Goal: Task Accomplishment & Management: Manage account settings

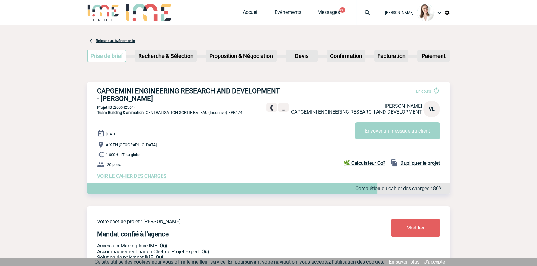
click at [356, 13] on img at bounding box center [367, 12] width 22 height 7
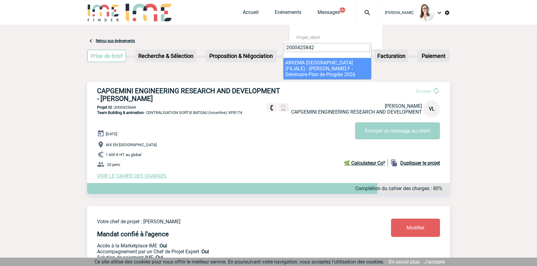
type input "2000425842"
drag, startPoint x: 312, startPoint y: 62, endPoint x: 321, endPoint y: 17, distance: 45.5
select select "25343"
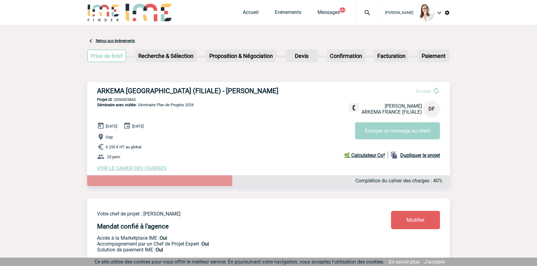
click at [360, 17] on div at bounding box center [367, 12] width 23 height 25
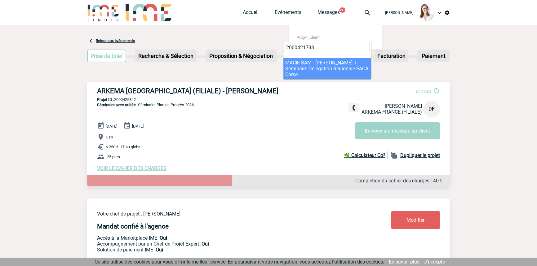
type input "2000421733"
drag, startPoint x: 315, startPoint y: 63, endPoint x: 289, endPoint y: 69, distance: 26.5
select select "21234"
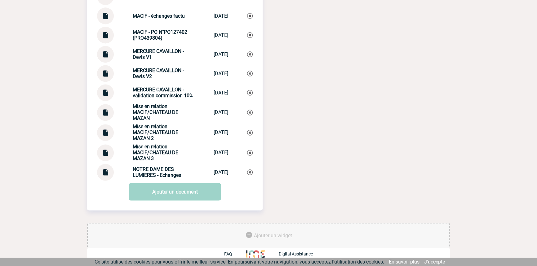
scroll to position [1007, 0]
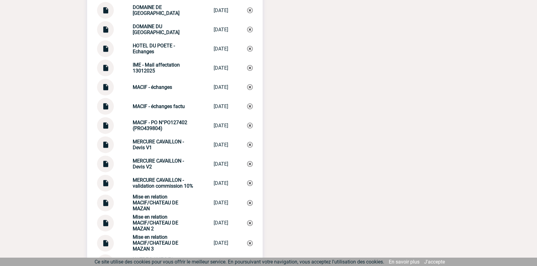
click at [109, 106] on img at bounding box center [105, 104] width 8 height 12
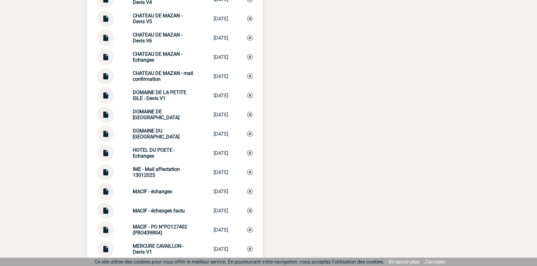
scroll to position [912, 0]
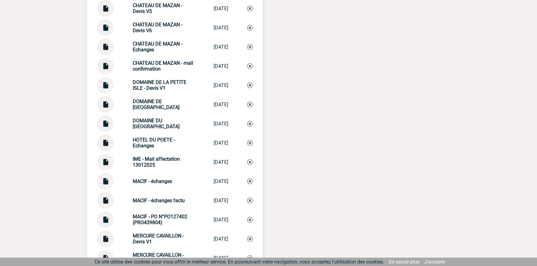
click at [107, 186] on link at bounding box center [105, 183] width 8 height 6
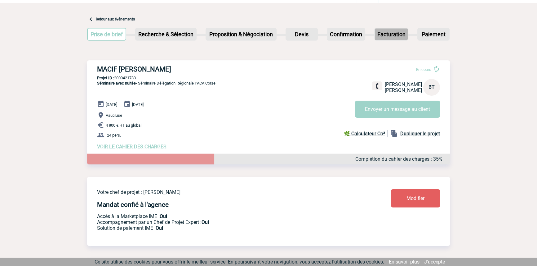
scroll to position [0, 0]
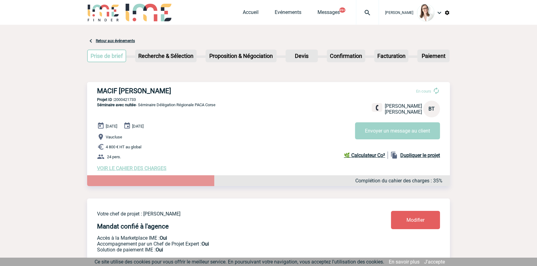
click at [366, 12] on img at bounding box center [367, 12] width 22 height 7
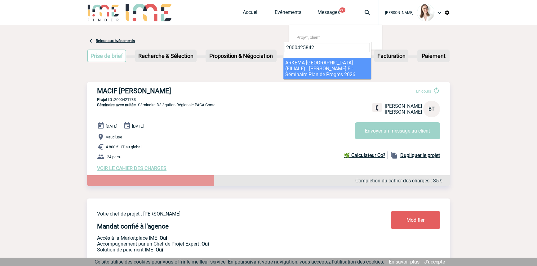
type input "2000425842"
drag, startPoint x: 305, startPoint y: 65, endPoint x: 303, endPoint y: 74, distance: 8.9
select select "25343"
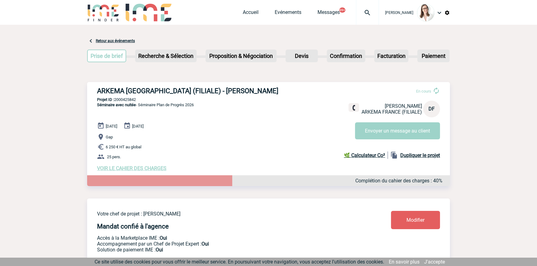
click at [143, 168] on span "VOIR LE CAHIER DES CHARGES" at bounding box center [131, 169] width 69 height 6
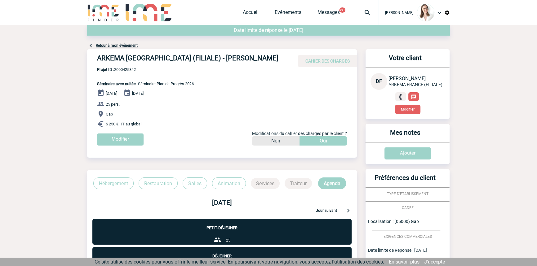
click at [107, 188] on p "Hébergement" at bounding box center [113, 184] width 40 height 12
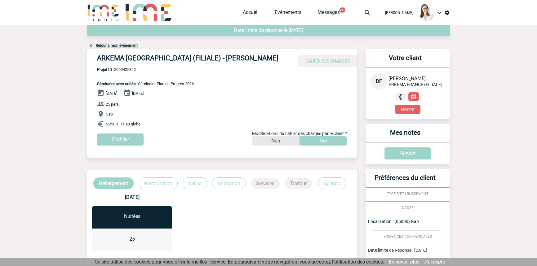
click at [127, 45] on link "Retour à mon événement" at bounding box center [117, 45] width 42 height 4
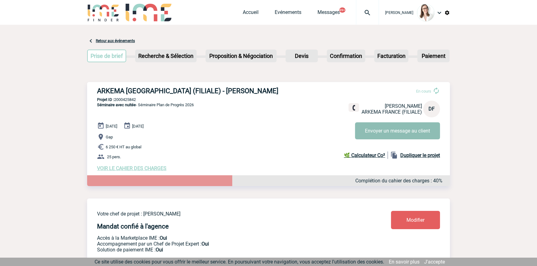
click at [366, 127] on button "Envoyer un message au client" at bounding box center [397, 130] width 85 height 17
click at [146, 168] on span "VOIR LE CAHIER DES CHARGES" at bounding box center [131, 169] width 69 height 6
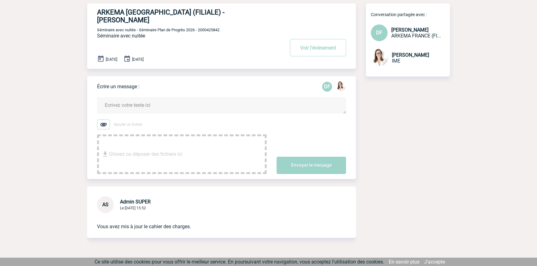
scroll to position [49, 0]
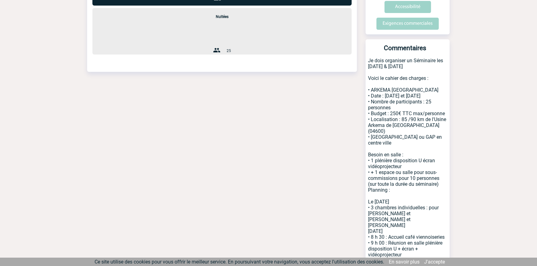
scroll to position [282, 0]
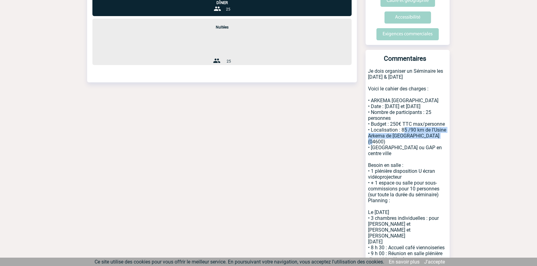
drag, startPoint x: 437, startPoint y: 143, endPoint x: 401, endPoint y: 138, distance: 37.1
click at [401, 138] on p "Je dois organiser un Séminaire les [DATE] & [DATE] Voici le cahier des charges …" at bounding box center [408, 253] width 84 height 370
copy p "85 /90 km de l'Usine [GEOGRAPHIC_DATA] (04600)"
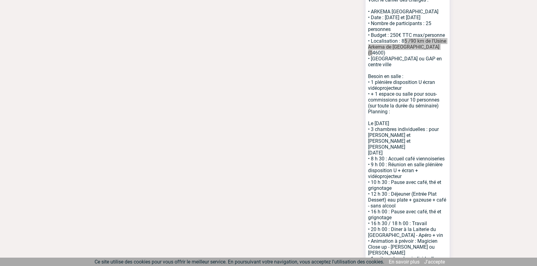
scroll to position [375, 0]
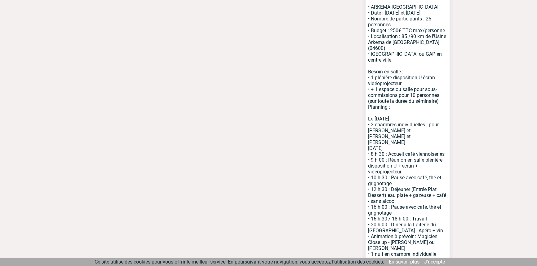
click at [389, 80] on p "Je dois organiser un Séminaire les 4 & 5 Février 2026 Voici le cahier des charg…" at bounding box center [408, 160] width 84 height 370
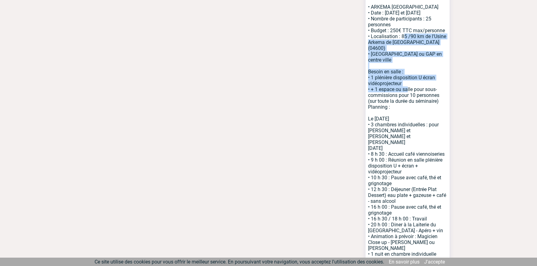
drag, startPoint x: 405, startPoint y: 84, endPoint x: 406, endPoint y: 90, distance: 6.0
click at [406, 90] on p "Je dois organiser un Séminaire les 4 & 5 Février 2026 Voici le cahier des charg…" at bounding box center [408, 160] width 84 height 370
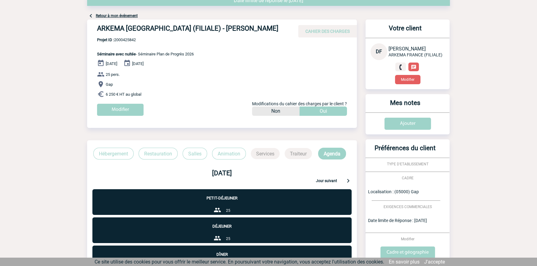
scroll to position [0, 0]
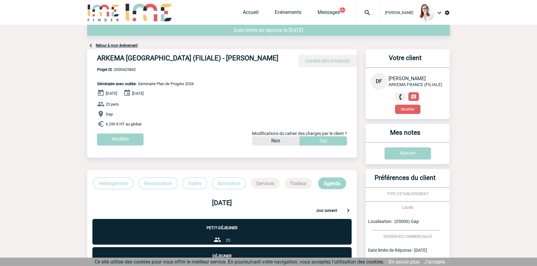
click at [219, 183] on p "Animation" at bounding box center [229, 184] width 34 height 12
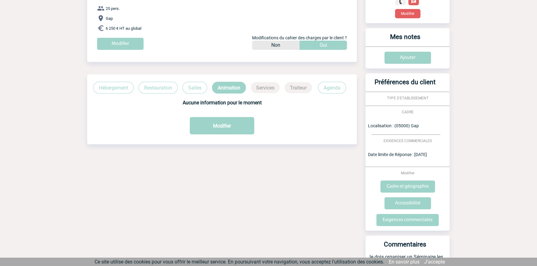
scroll to position [94, 0]
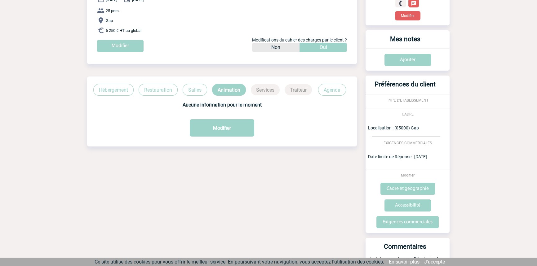
click at [191, 93] on p "Salles" at bounding box center [195, 90] width 24 height 12
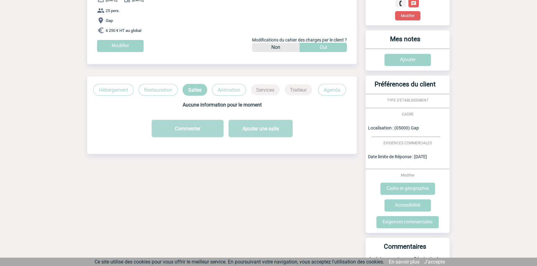
click at [159, 87] on p "Restauration" at bounding box center [158, 90] width 39 height 12
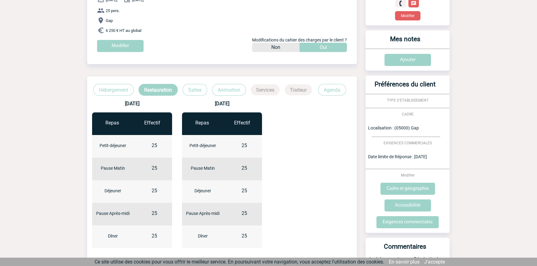
drag, startPoint x: 116, startPoint y: 92, endPoint x: 119, endPoint y: 98, distance: 7.0
click at [116, 92] on p "Hébergement" at bounding box center [113, 90] width 40 height 12
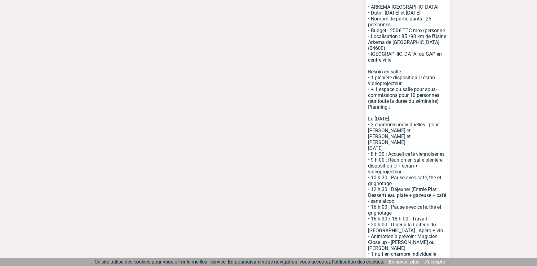
scroll to position [0, 0]
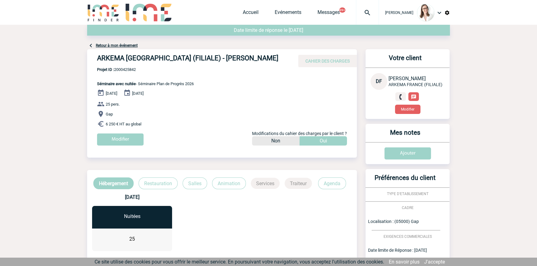
click at [113, 47] on link "Retour à mon événement" at bounding box center [117, 45] width 42 height 4
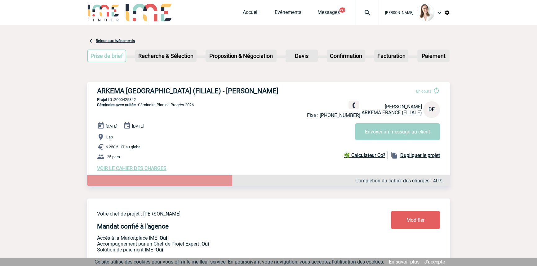
click at [356, 14] on img at bounding box center [367, 12] width 22 height 7
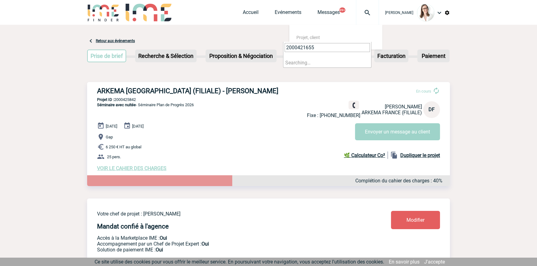
type input "2000421655"
select select "21156"
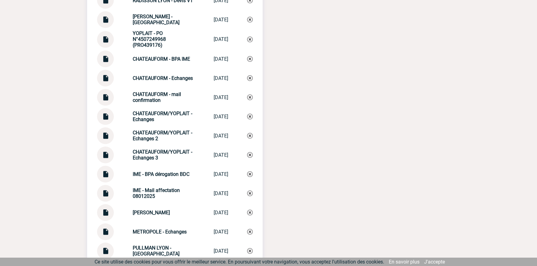
scroll to position [751, 0]
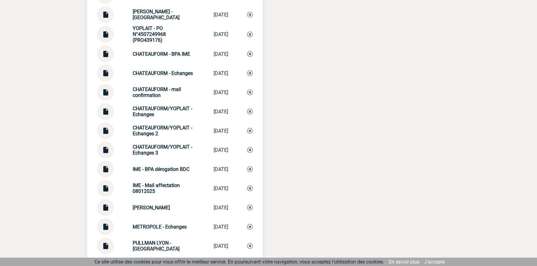
click at [157, 150] on strong "CHATEAUFORM/YOPLAIT - Echanges 3" at bounding box center [163, 150] width 60 height 12
click at [157, 149] on strong "CHATEAUFORM/YOPLAIT - Echanges 3" at bounding box center [163, 150] width 60 height 12
copy div "CHATEAUFORM/YOPLAIT - Echanges 3 CHATEAUFORM/YOP..."
click at [248, 152] on img at bounding box center [250, 150] width 6 height 6
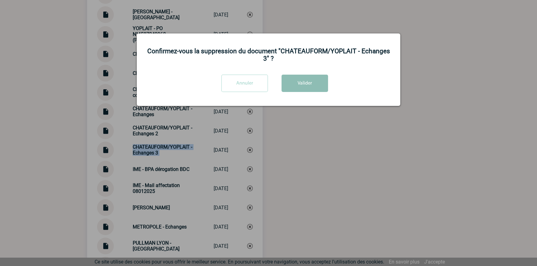
click at [294, 84] on button "Valider" at bounding box center [304, 83] width 47 height 17
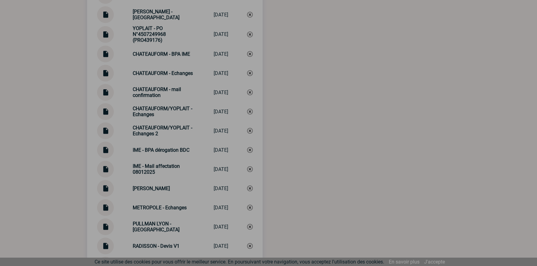
scroll to position [925, 0]
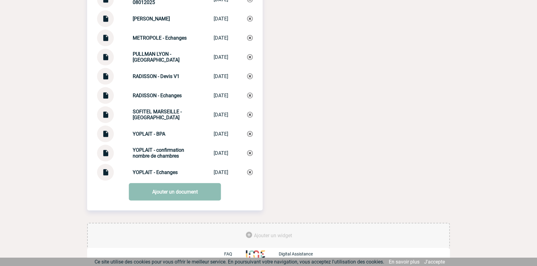
click at [162, 193] on link "Ajouter un document" at bounding box center [175, 191] width 92 height 17
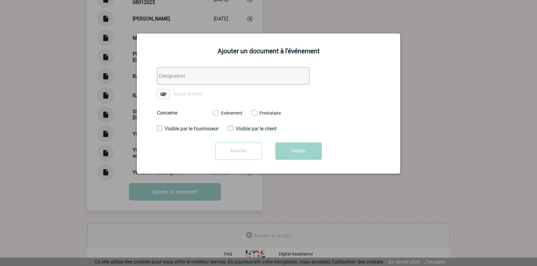
click at [192, 73] on input "text" at bounding box center [233, 75] width 153 height 17
paste input "CHATEAUFORM/YOPLAIT - Echanges 3"
type input "CHATEAUFORM/YOPLAIT - Echanges 3"
click at [166, 94] on img at bounding box center [163, 94] width 13 height 10
click at [0, 0] on input "Ajouter un fichier" at bounding box center [0, 0] width 0 height 0
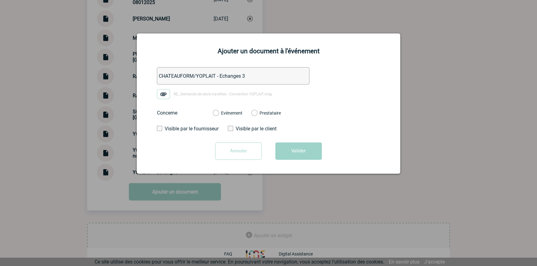
click at [219, 113] on label "Evénement" at bounding box center [216, 114] width 6 height 6
click at [0, 0] on input "Evénement" at bounding box center [0, 0] width 0 height 0
click at [287, 150] on button "Valider" at bounding box center [298, 151] width 47 height 17
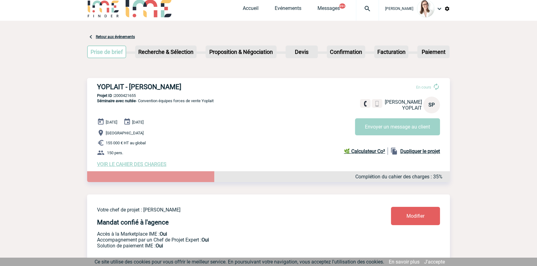
scroll to position [0, 0]
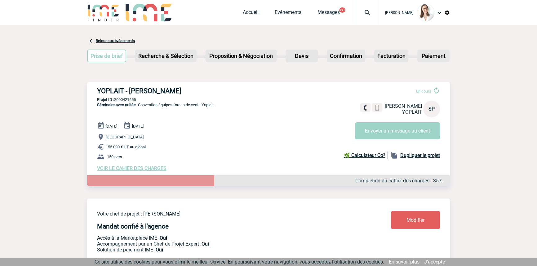
click at [360, 16] on img at bounding box center [367, 12] width 22 height 7
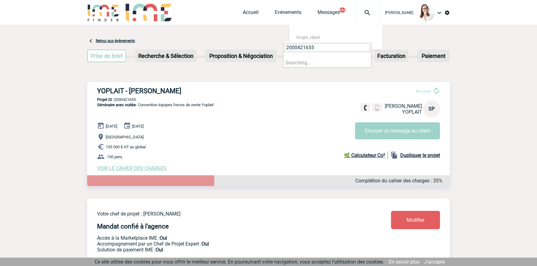
type input "2000421655"
select select "21156"
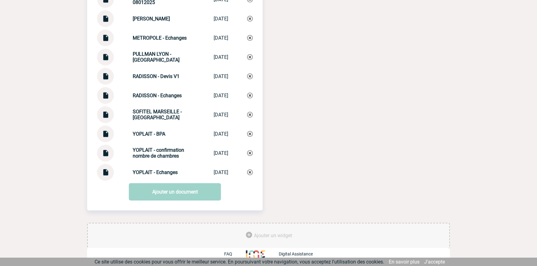
scroll to position [756, 0]
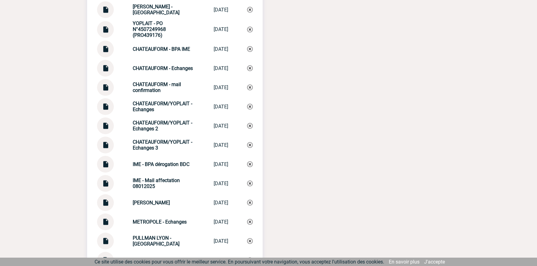
click at [163, 151] on div "CHATEAUFORM/YOPLAIT - Echanges 3" at bounding box center [164, 145] width 62 height 12
click at [164, 151] on div "CHATEAUFORM/YOPLAIT - Echanges 3" at bounding box center [164, 145] width 62 height 12
copy div "CHATEAUFORM/YOPLAIT - Echanges 3 CHATEAUFORM/YOP..."
click at [250, 148] on img at bounding box center [250, 145] width 6 height 6
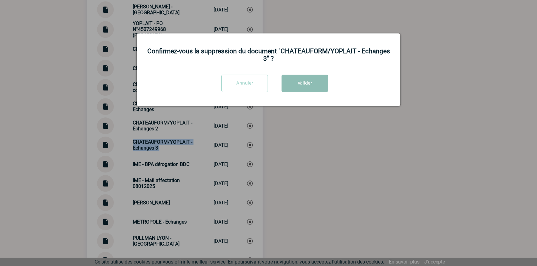
click at [318, 78] on button "Valider" at bounding box center [304, 83] width 47 height 17
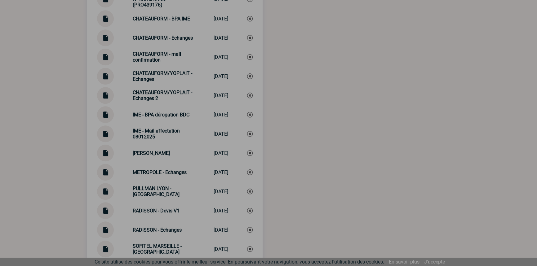
scroll to position [925, 0]
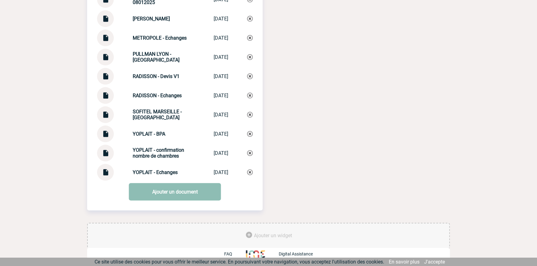
click at [170, 190] on link "Ajouter un document" at bounding box center [175, 191] width 92 height 17
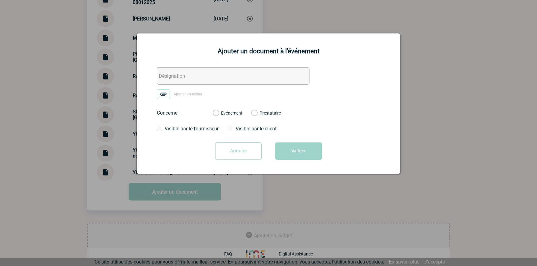
drag, startPoint x: 174, startPoint y: 70, endPoint x: 171, endPoint y: 84, distance: 14.0
click at [174, 71] on input "text" at bounding box center [233, 75] width 153 height 17
paste input "CHATEAUFORM/YOPLAIT - Echanges 3"
type input "CHATEAUFORM/YOPLAIT - Echanges 3"
click at [167, 90] on form "CHATEAUFORM/YOPLAIT - Echanges 3 Ajouter un fichier Concerne Evénement Prestata…" at bounding box center [268, 115] width 248 height 97
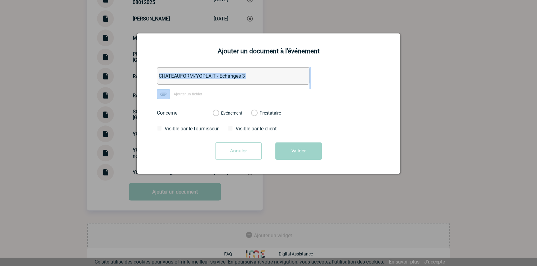
click at [169, 94] on img at bounding box center [163, 94] width 13 height 10
click at [0, 0] on input "Ajouter un fichier" at bounding box center [0, 0] width 0 height 0
drag, startPoint x: 169, startPoint y: 94, endPoint x: 246, endPoint y: 123, distance: 82.8
click at [219, 114] on label "Evénement" at bounding box center [216, 114] width 6 height 6
click at [0, 0] on input "Evénement" at bounding box center [0, 0] width 0 height 0
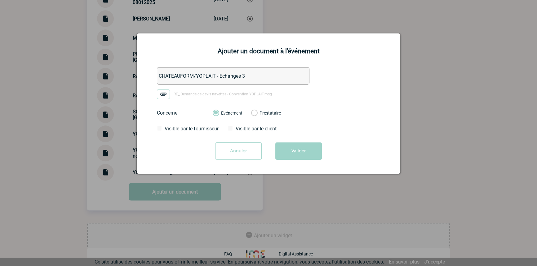
click at [299, 154] on button "Valider" at bounding box center [298, 151] width 47 height 17
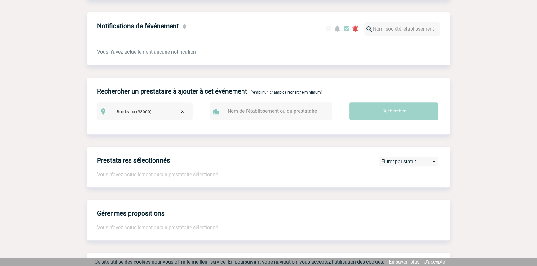
scroll to position [0, 0]
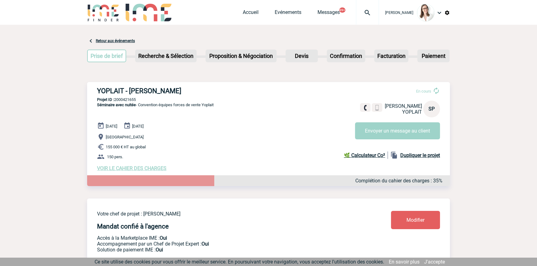
click at [363, 2] on div at bounding box center [367, 12] width 23 height 25
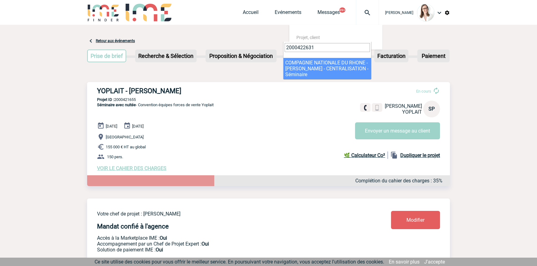
type input "2000422631"
select select "22132"
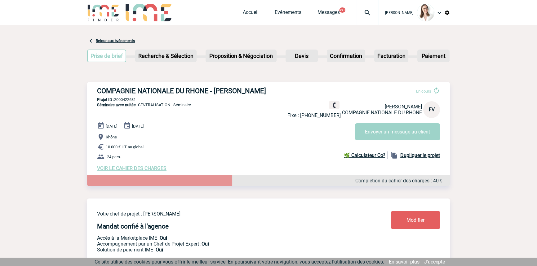
click at [358, 9] on img at bounding box center [367, 12] width 22 height 7
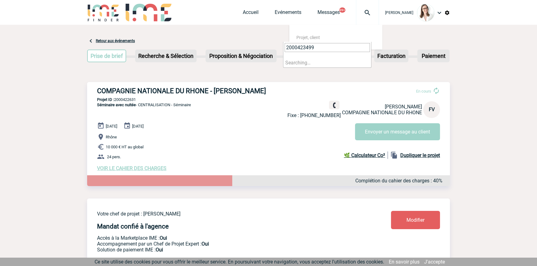
type input "2000423499"
select select "23000"
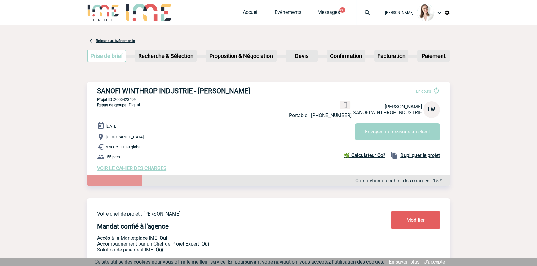
click at [356, 11] on img at bounding box center [367, 12] width 22 height 7
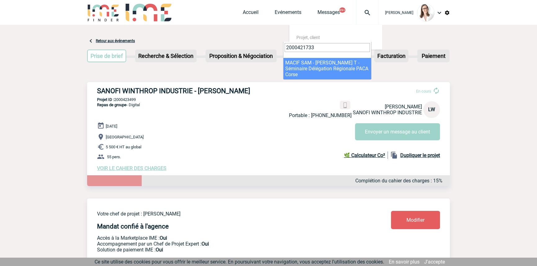
type input "2000421733"
select select "21234"
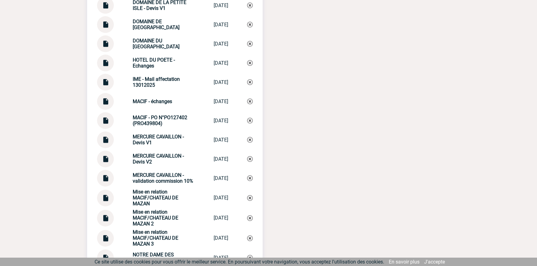
scroll to position [1007, 0]
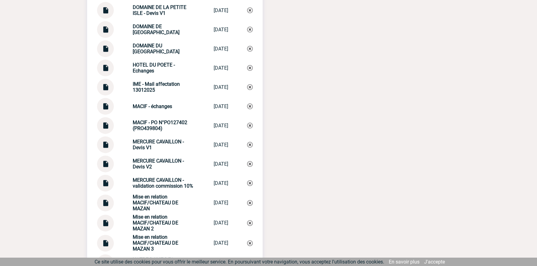
click at [109, 127] on img at bounding box center [105, 123] width 8 height 12
click at [157, 108] on strong "MACIF - échanges" at bounding box center [152, 107] width 39 height 6
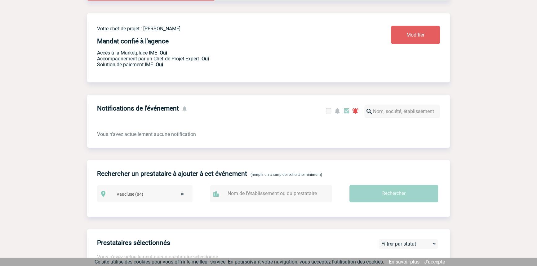
scroll to position [0, 0]
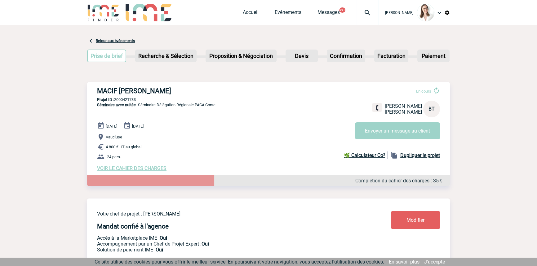
click at [130, 96] on div "MACIF [PERSON_NAME] En cours [PERSON_NAME] BT Envoyer un message au client [PER…" at bounding box center [268, 129] width 363 height 94
click at [131, 96] on div "MACIF [PERSON_NAME] En cours [PERSON_NAME] BT Envoyer un message au client [PER…" at bounding box center [268, 129] width 363 height 94
copy p "2000421733"
